Goal: Manage account settings

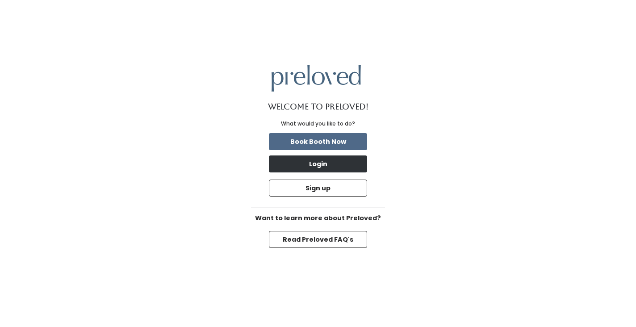
click at [337, 164] on button "Login" at bounding box center [318, 163] width 98 height 17
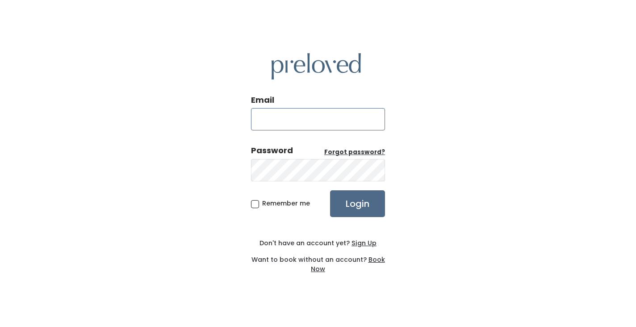
type input "[EMAIL_ADDRESS][DOMAIN_NAME]"
click at [357, 203] on input "Login" at bounding box center [357, 203] width 55 height 27
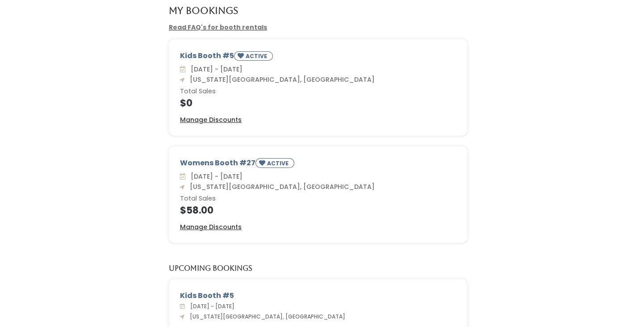
scroll to position [62, 0]
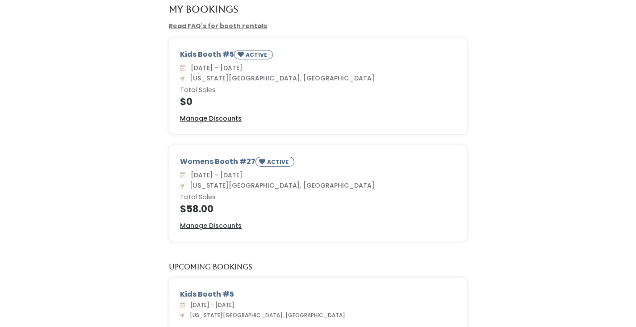
click at [221, 117] on u "Manage Discounts" at bounding box center [211, 118] width 62 height 9
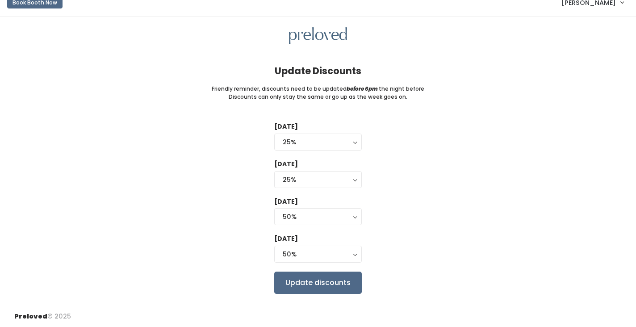
scroll to position [10, 0]
click at [320, 256] on div "50%" at bounding box center [318, 255] width 71 height 10
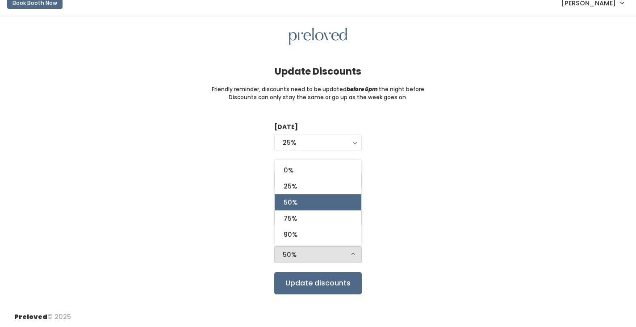
click at [412, 194] on div "Tuesday 0% 25% 50% 75% 90% 25% Wednesday 0% 25% 50% 75% 90% 25% Thursday 0% 25%…" at bounding box center [318, 208] width 608 height 172
